Goal: Navigation & Orientation: Find specific page/section

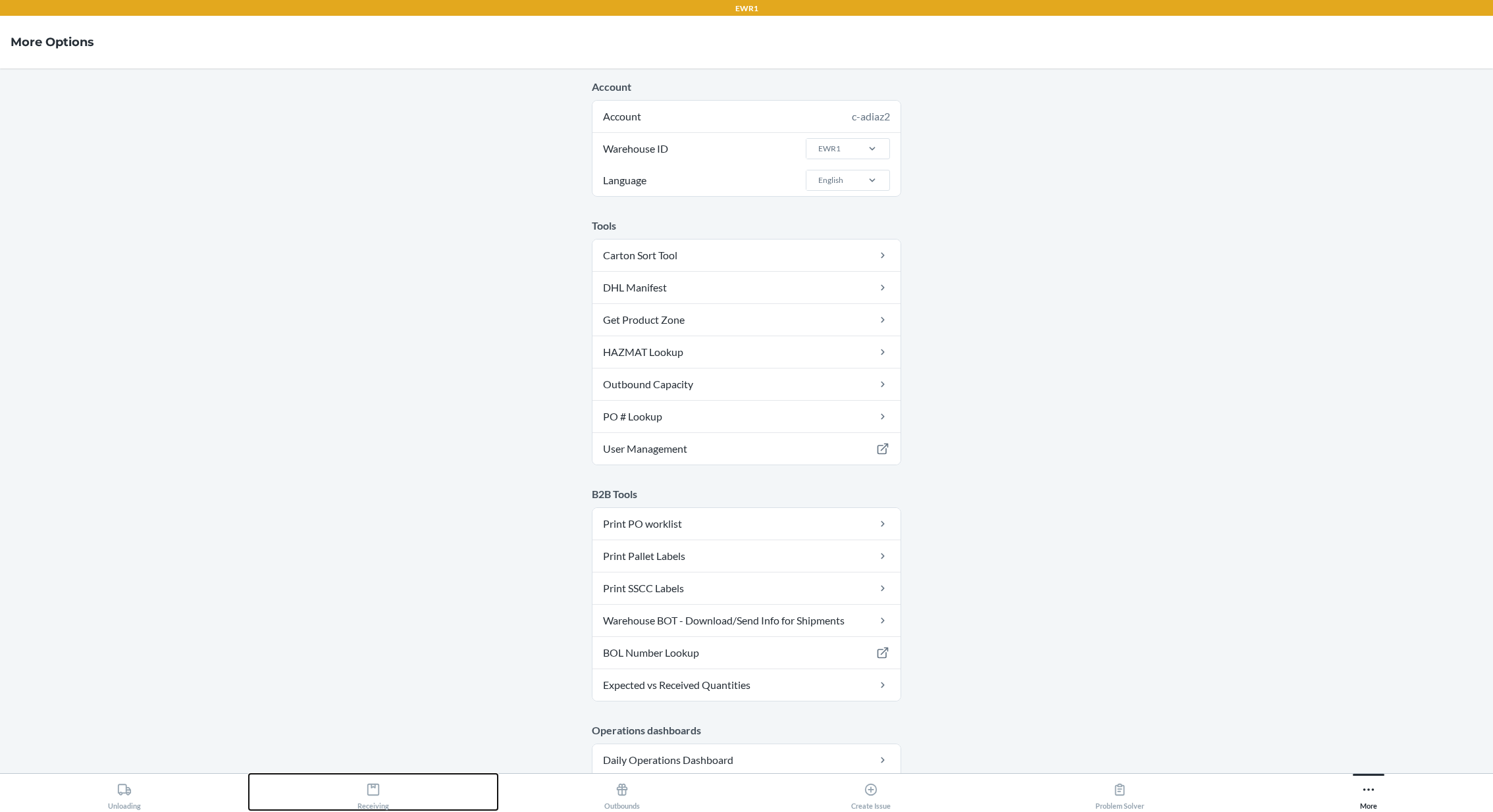
click at [381, 793] on div "Receiving" at bounding box center [372, 793] width 32 height 33
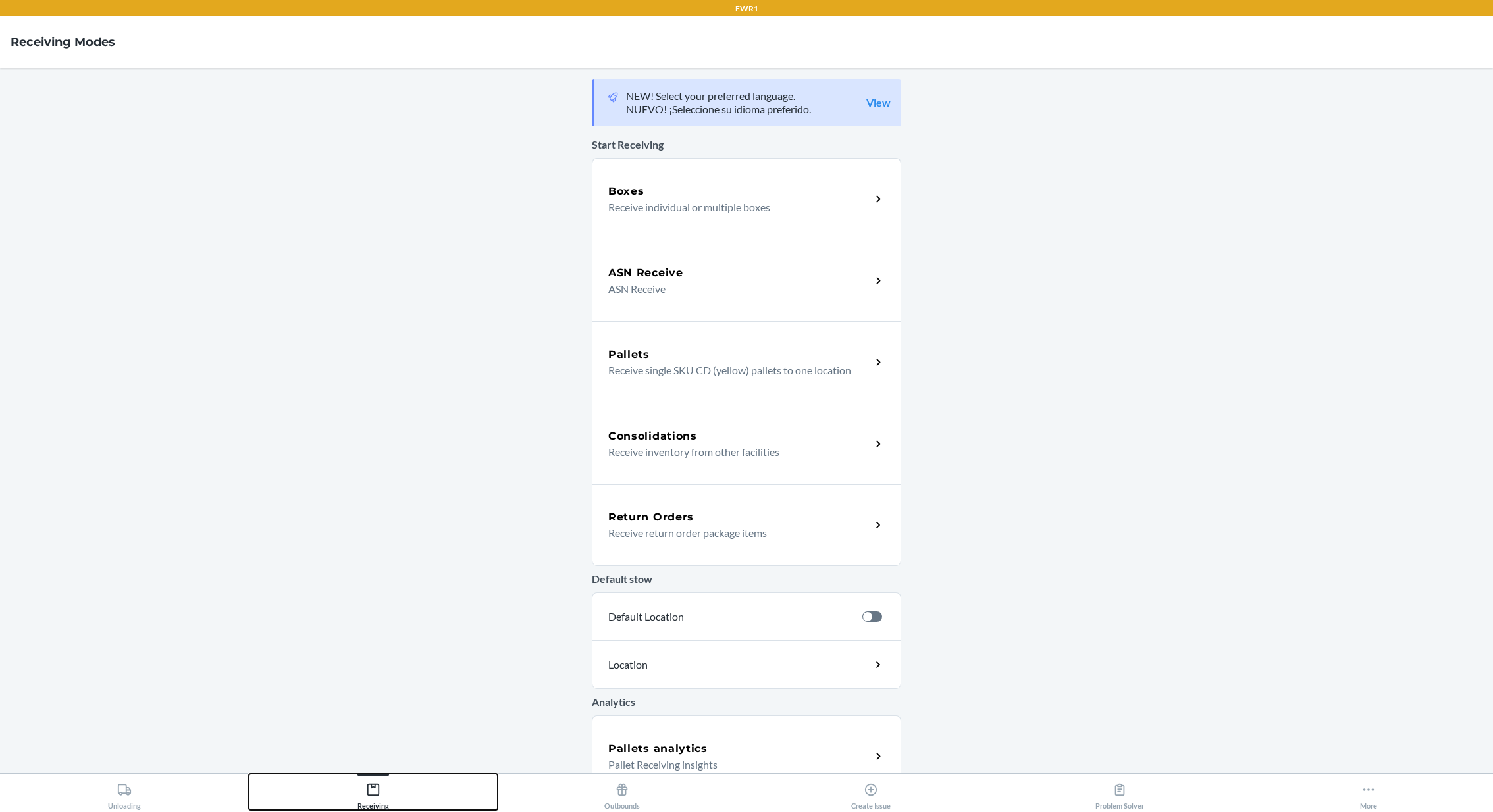
scroll to position [104, 0]
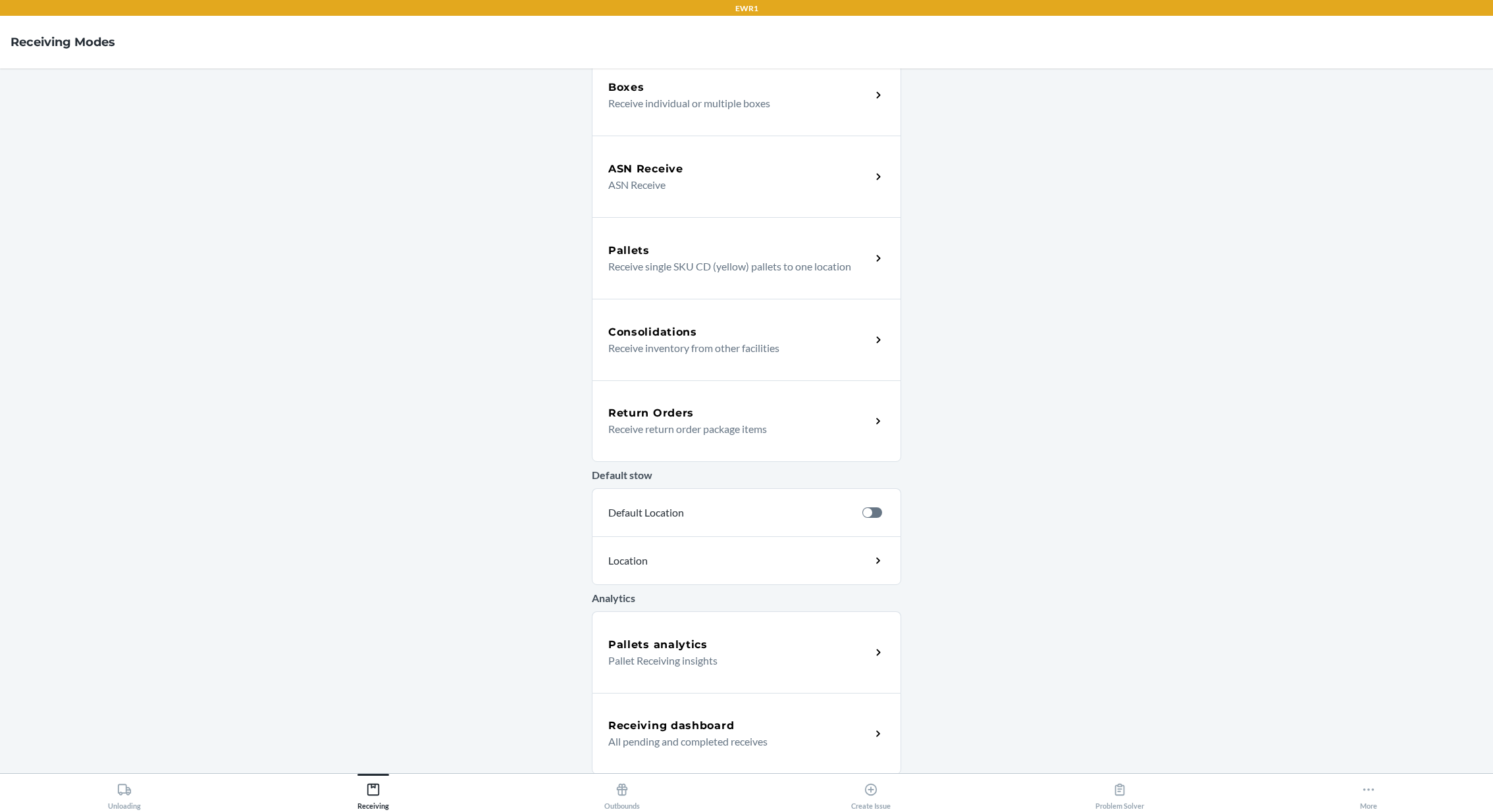
click at [774, 716] on div "Receiving dashboard All pending and completed receives" at bounding box center [746, 733] width 309 height 82
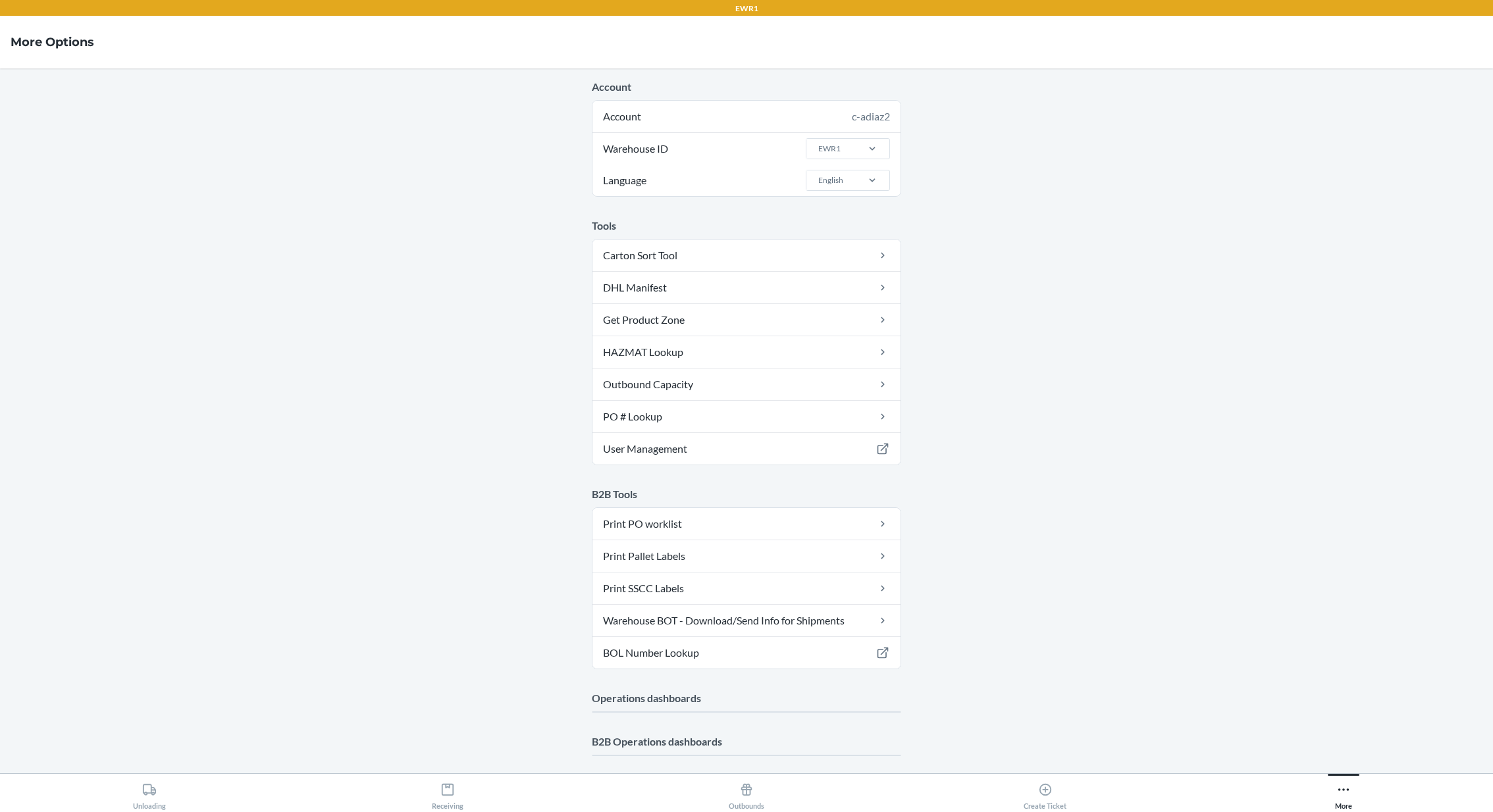
click at [982, 174] on main "Account Account c-adiaz2 Warehouse ID EWR1 Language English Tools Carton Sort T…" at bounding box center [746, 421] width 1493 height 705
